Goal: Use online tool/utility: Utilize a website feature to perform a specific function

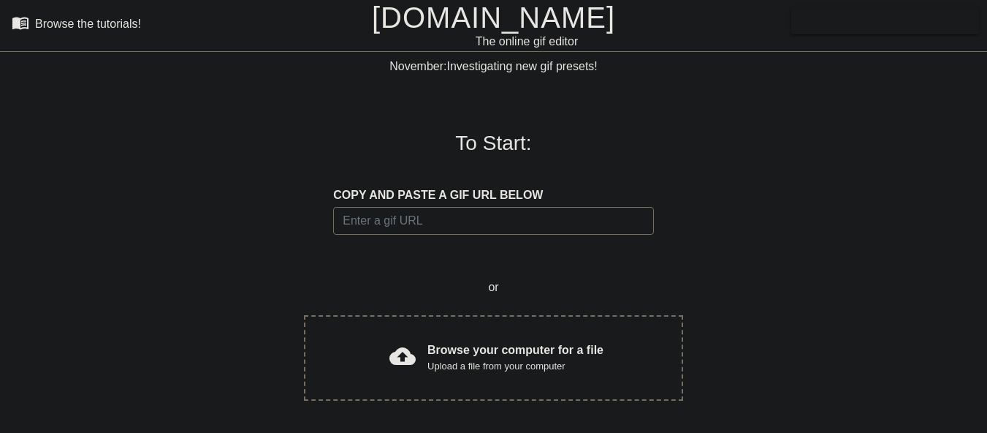
click at [501, 26] on link "[DOMAIN_NAME]" at bounding box center [493, 17] width 243 height 32
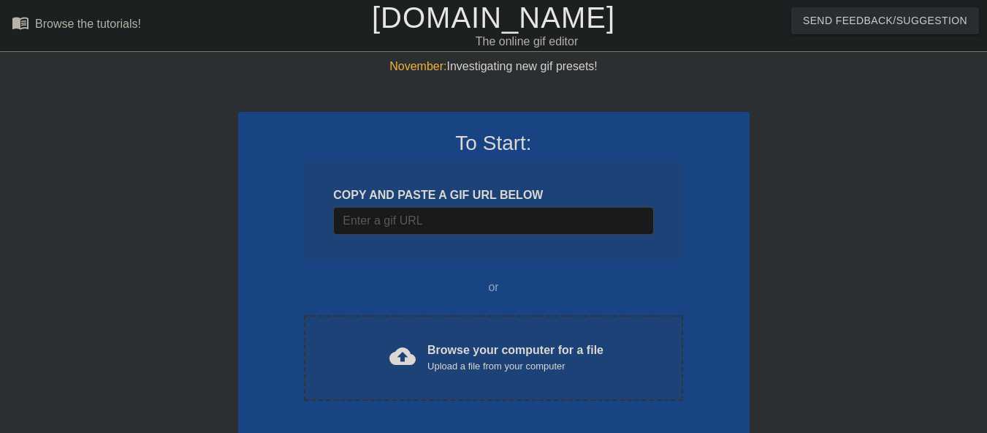
click at [500, 26] on link "[DOMAIN_NAME]" at bounding box center [493, 17] width 243 height 32
click at [460, 221] on input "Username" at bounding box center [493, 221] width 320 height 28
paste input "[URL][DOMAIN_NAME]"
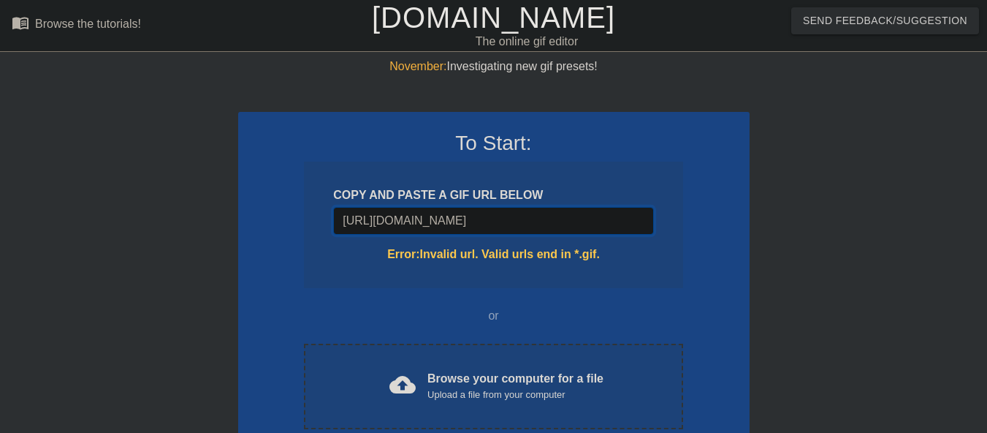
type input "[URL][DOMAIN_NAME]"
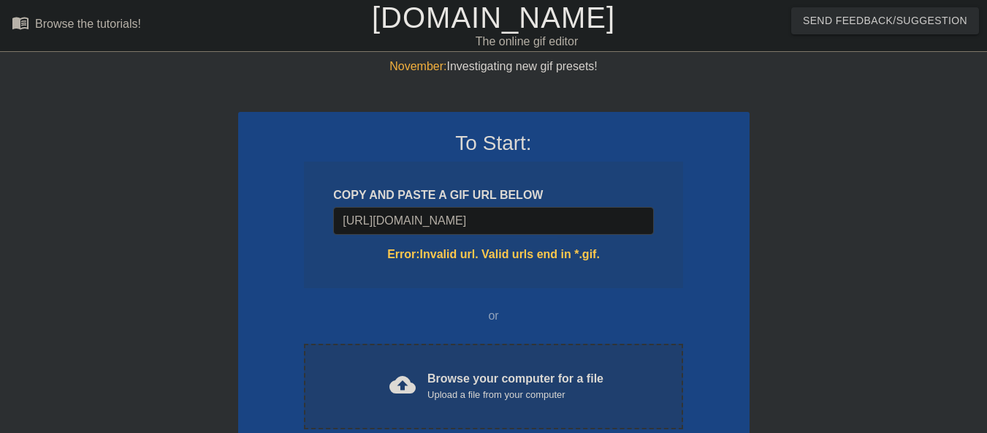
click at [418, 402] on div "cloud_upload Browse your computer for a file Upload a file from your computer" at bounding box center [493, 386] width 317 height 33
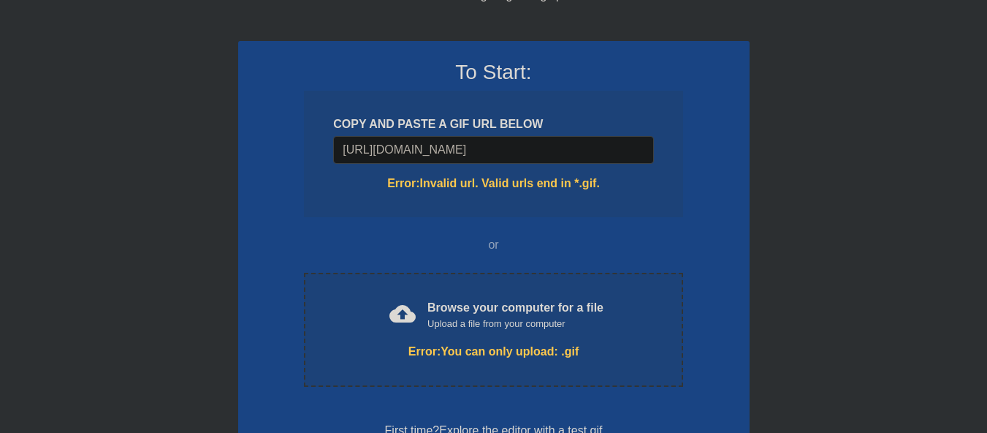
scroll to position [146, 0]
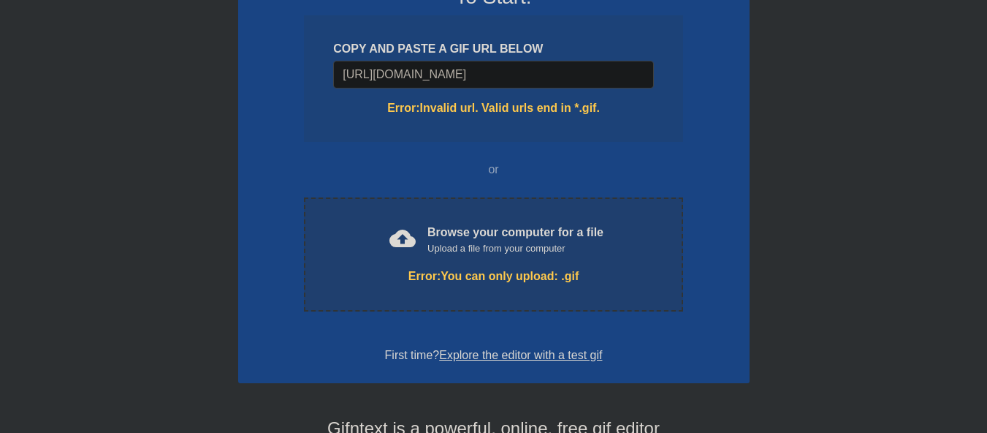
click at [513, 246] on div "Upload a file from your computer" at bounding box center [516, 248] width 176 height 15
